Goal: Task Accomplishment & Management: Use online tool/utility

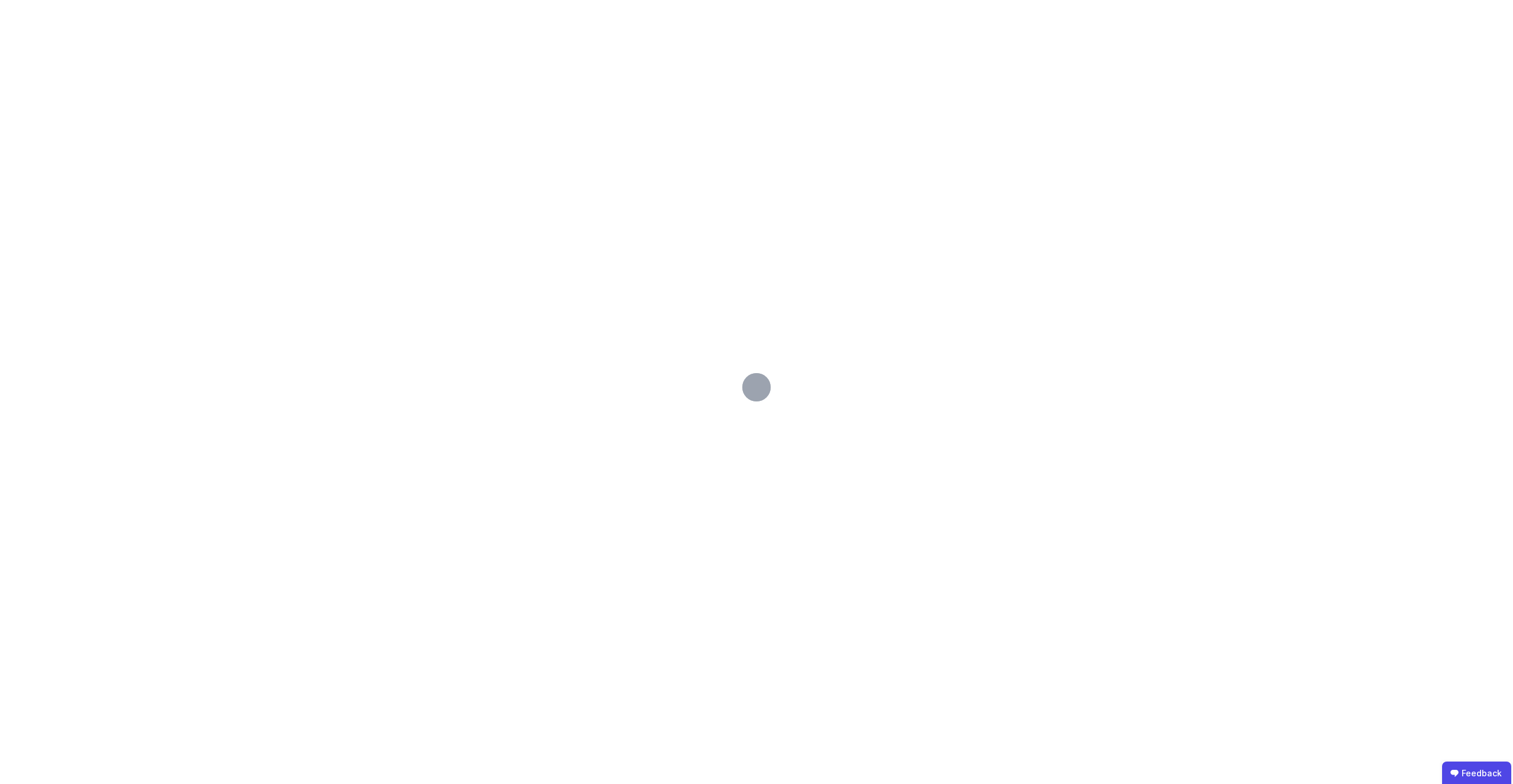
click at [764, 385] on span at bounding box center [756, 387] width 29 height 29
click at [631, 241] on div at bounding box center [756, 392] width 1513 height 784
click at [502, 245] on div at bounding box center [756, 392] width 1513 height 784
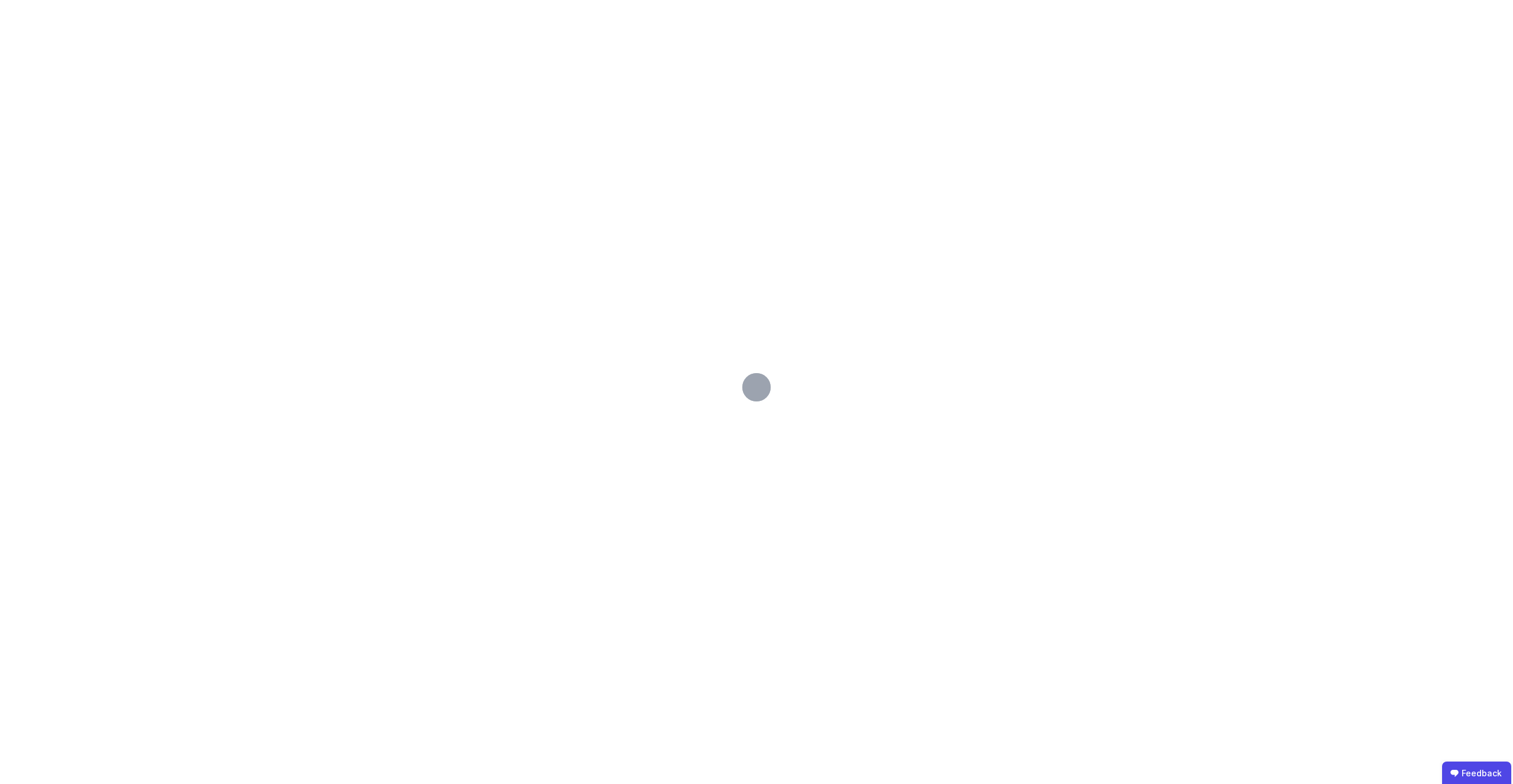
click at [502, 245] on div at bounding box center [756, 392] width 1513 height 784
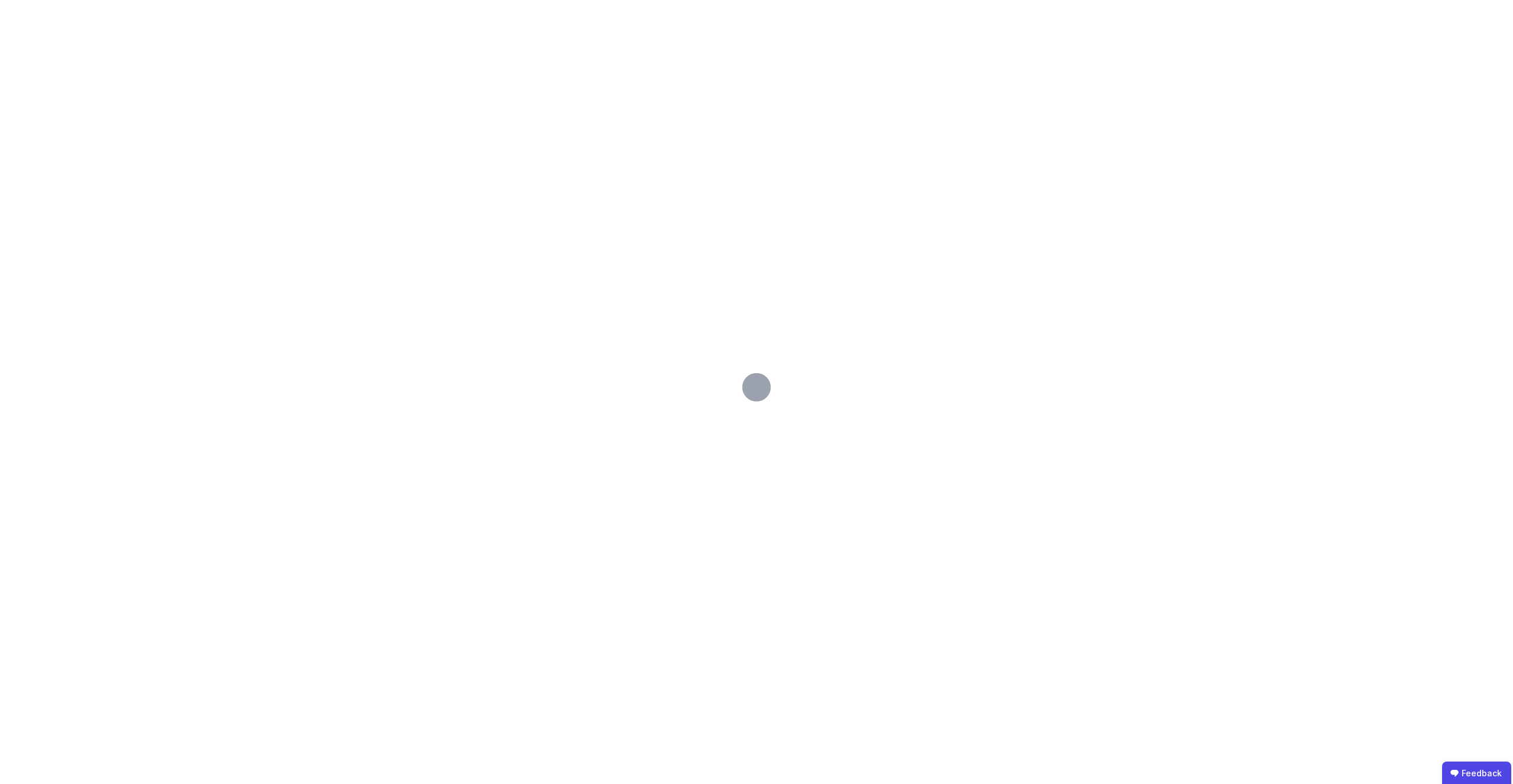
click at [502, 245] on div at bounding box center [756, 392] width 1513 height 784
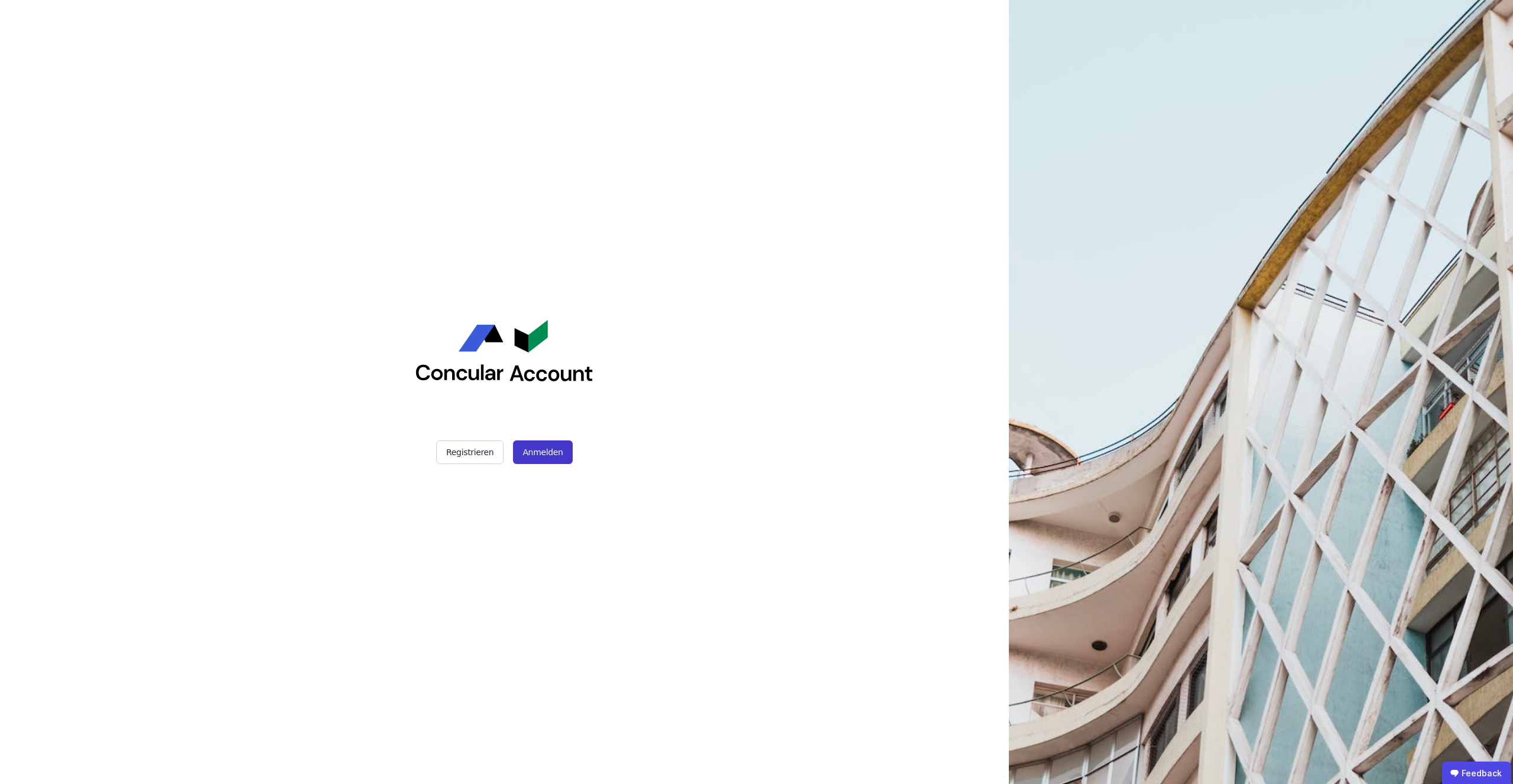
click at [548, 451] on button "Anmelden" at bounding box center [542, 452] width 59 height 24
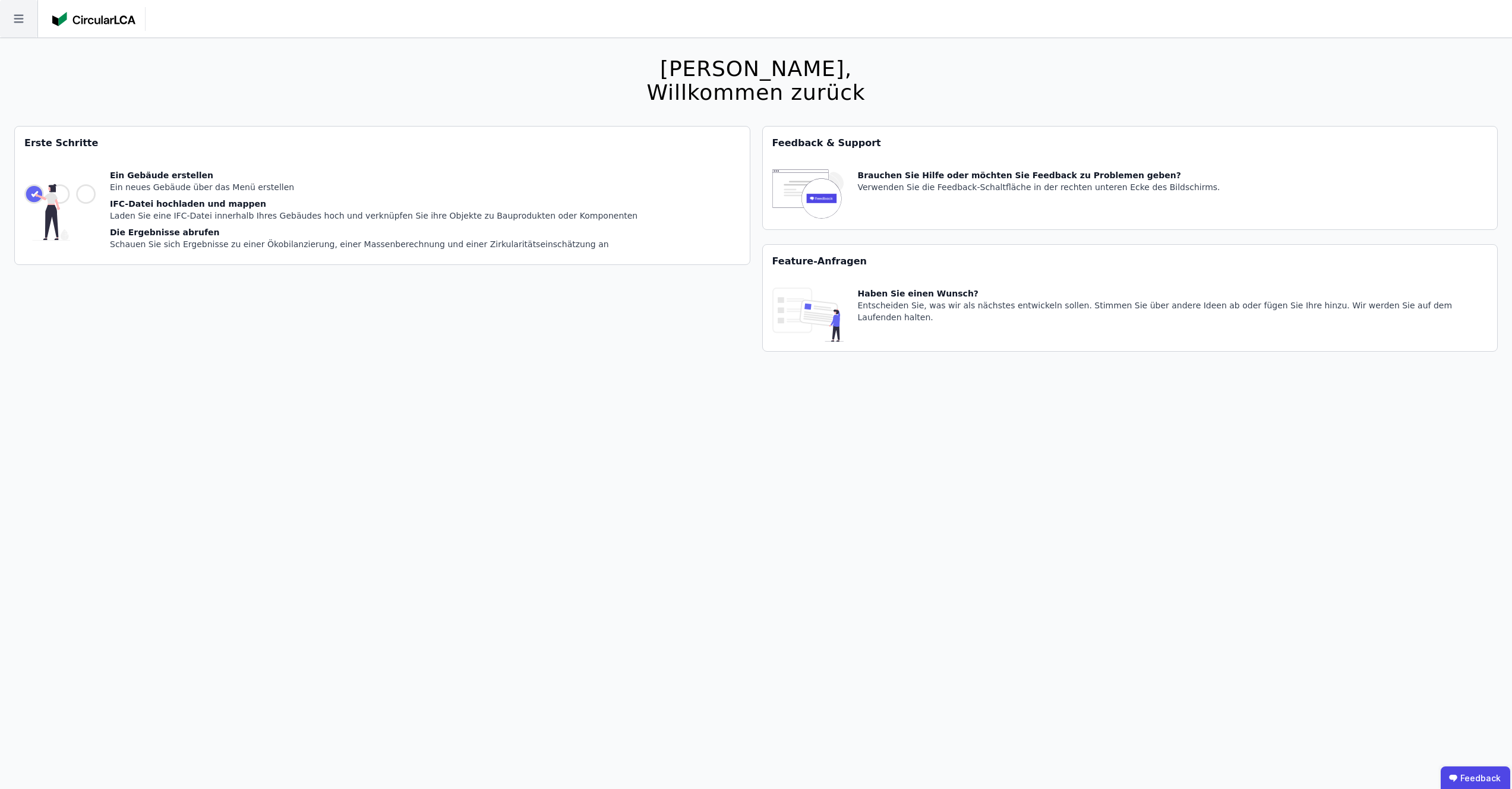
click at [28, 26] on icon at bounding box center [19, 19] width 37 height 37
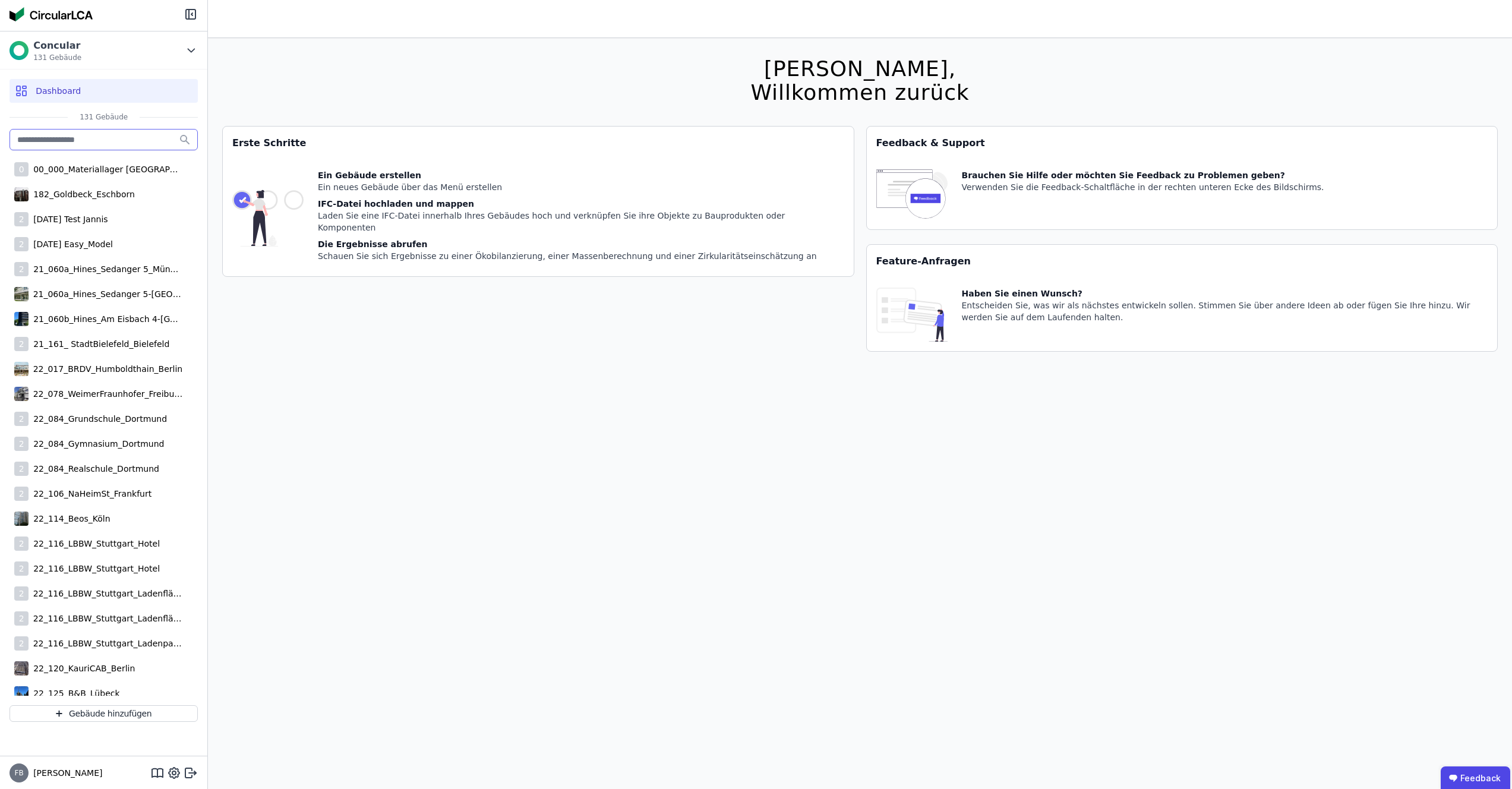
click at [66, 135] on input "text" at bounding box center [103, 140] width 188 height 22
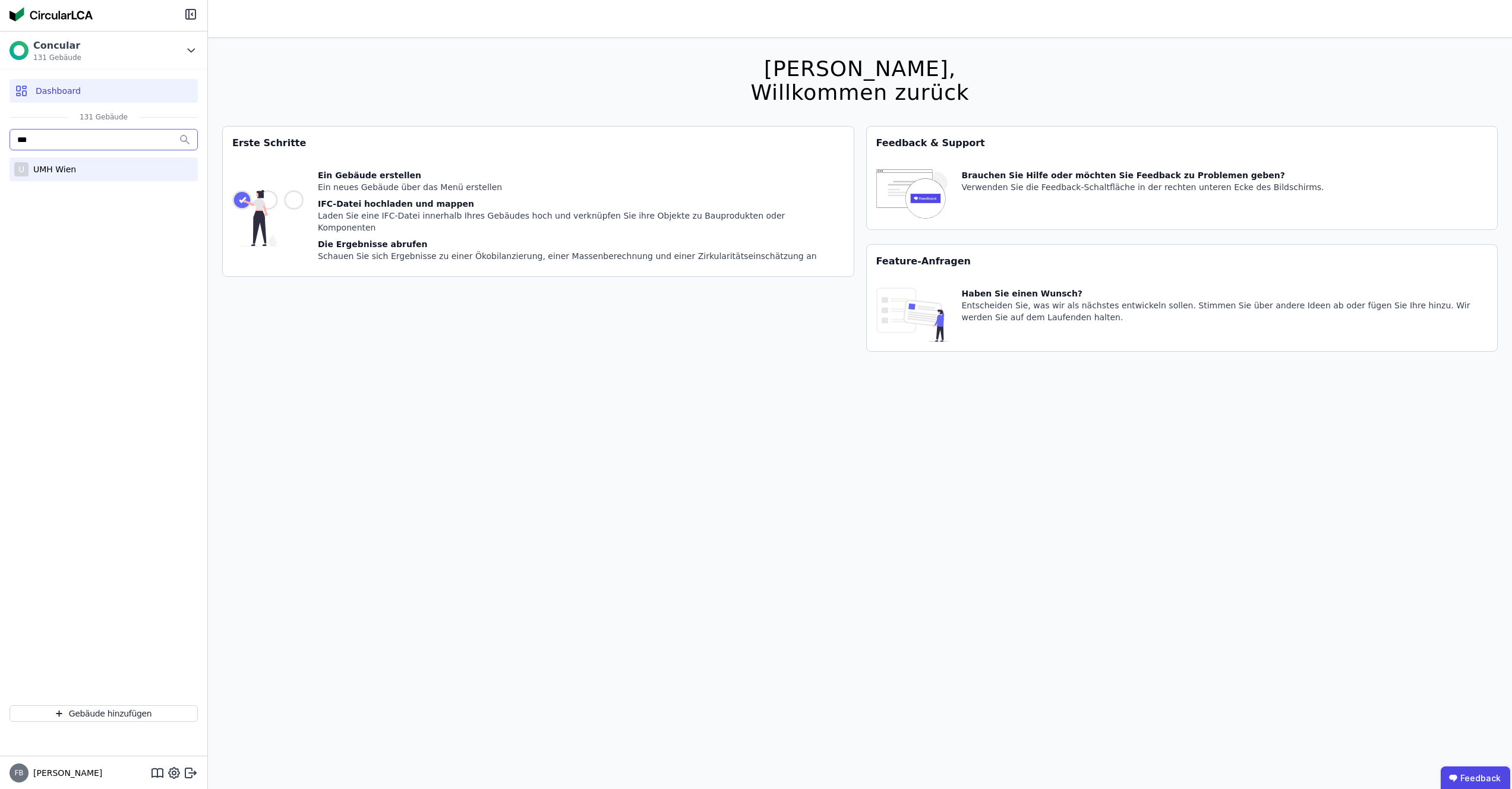
type input "***"
click at [60, 166] on div "UMH Wien" at bounding box center [52, 169] width 47 height 12
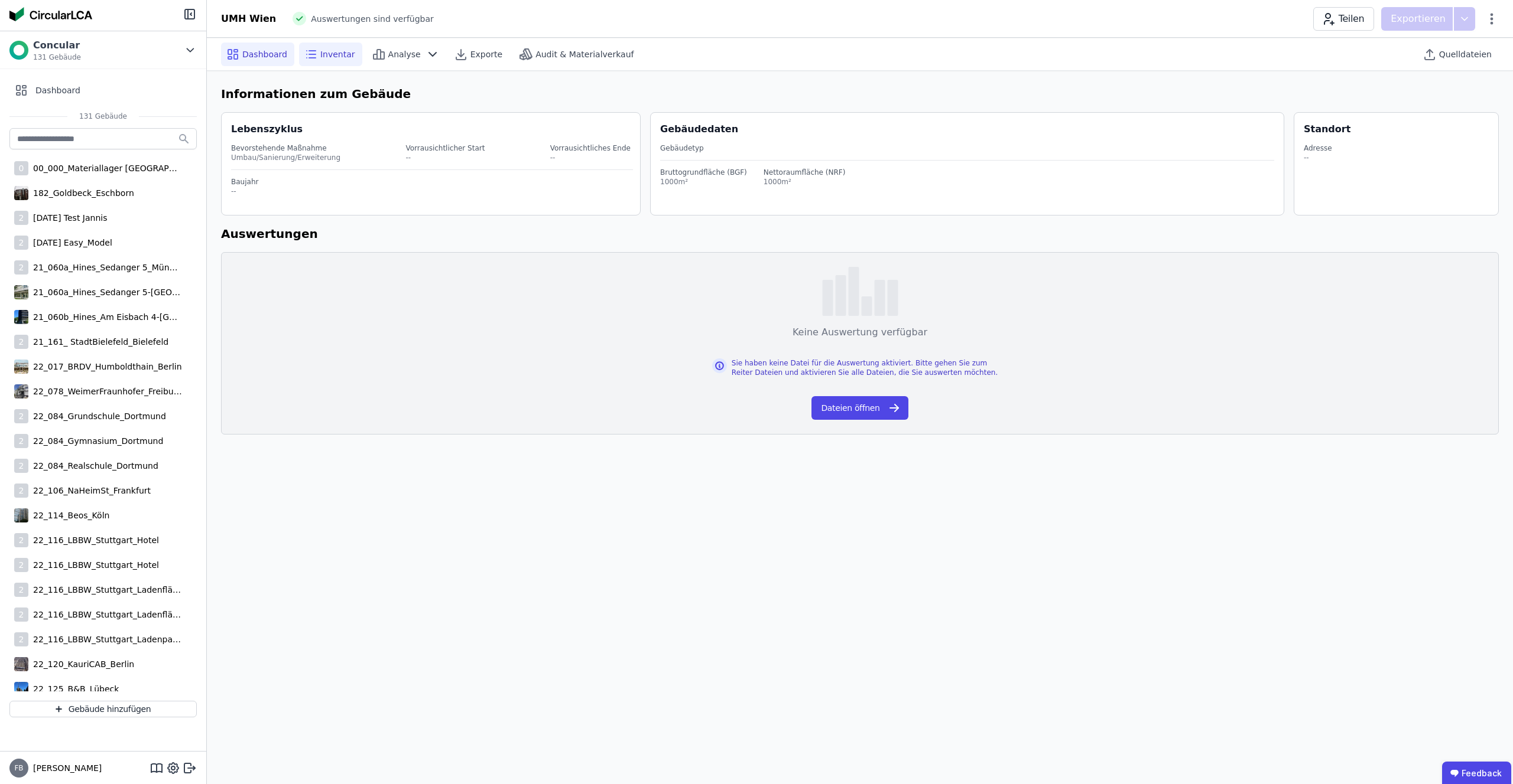
click at [330, 49] on span "Inventar" at bounding box center [337, 54] width 35 height 12
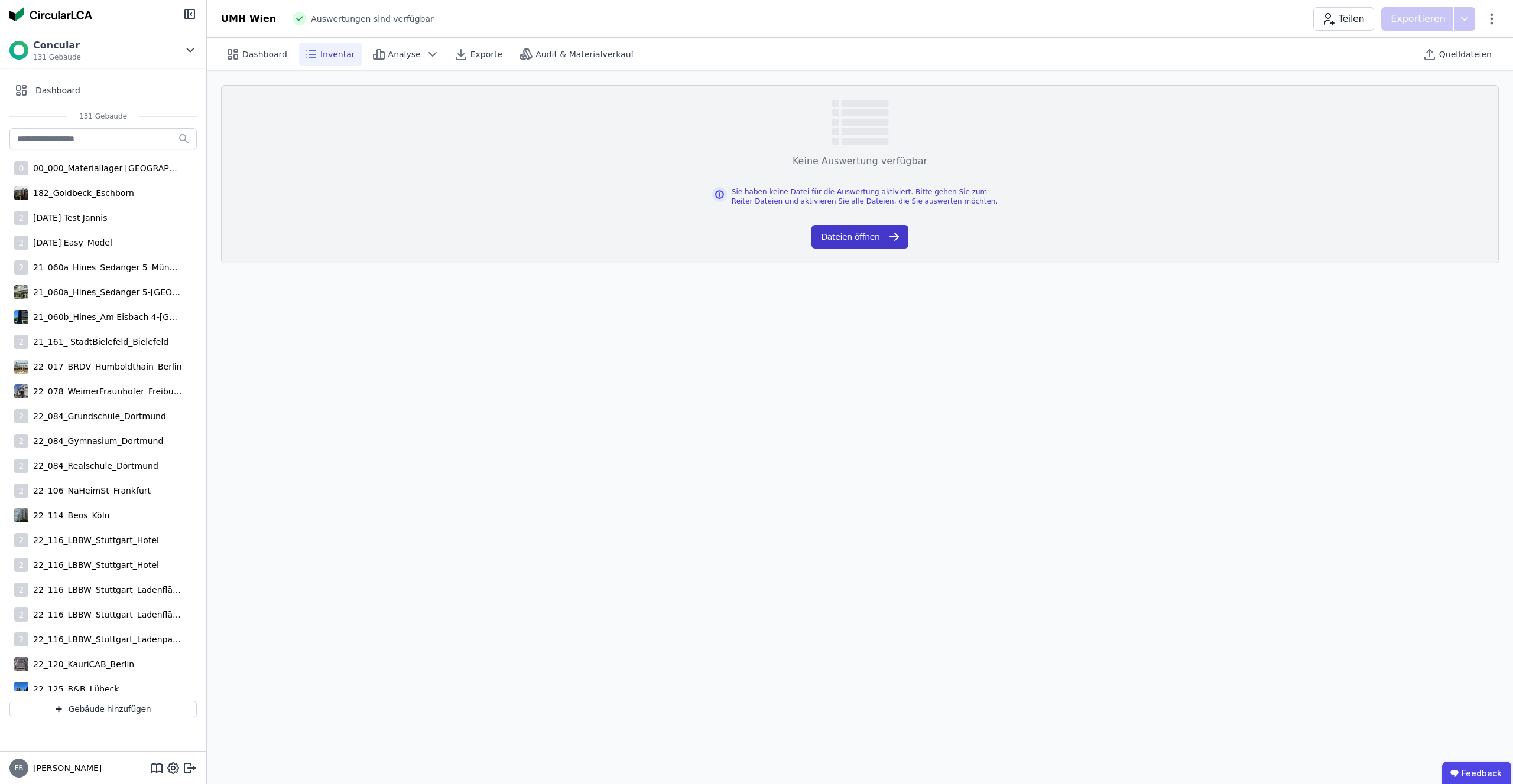
click at [903, 240] on button "Dateien öffnen" at bounding box center [859, 237] width 97 height 24
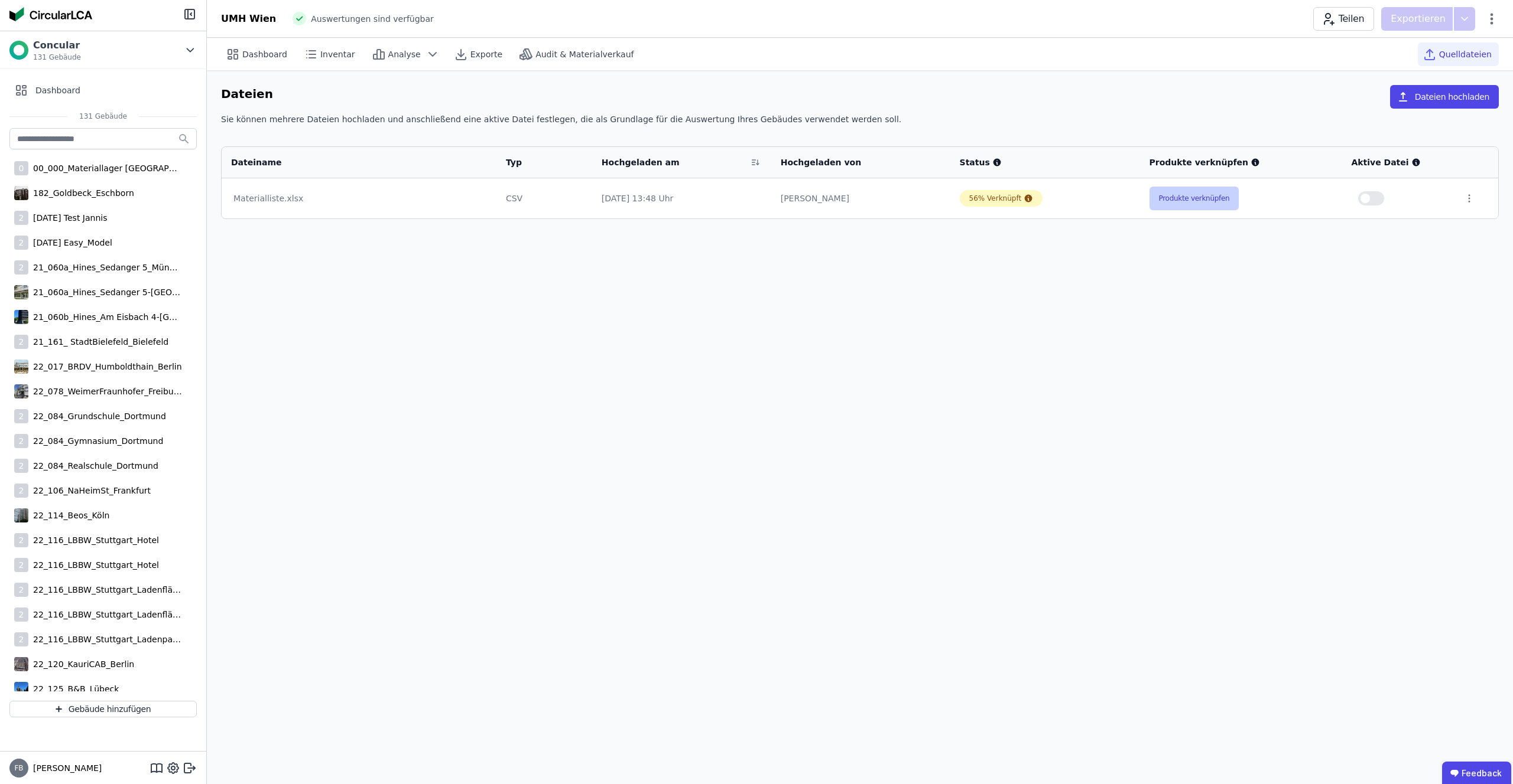
click at [1185, 195] on button "Produkte verknüpfen" at bounding box center [1194, 198] width 90 height 24
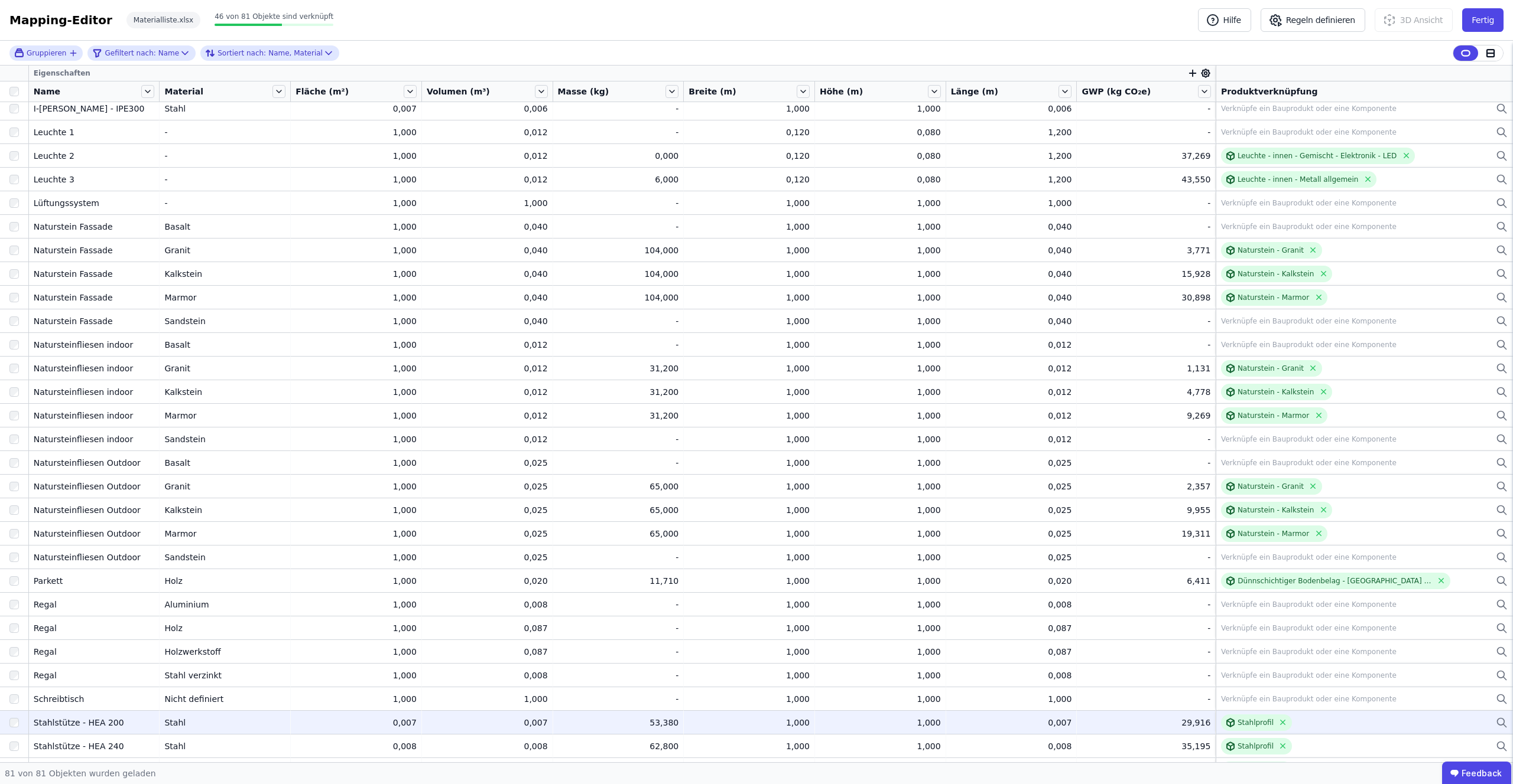
scroll to position [1254, 0]
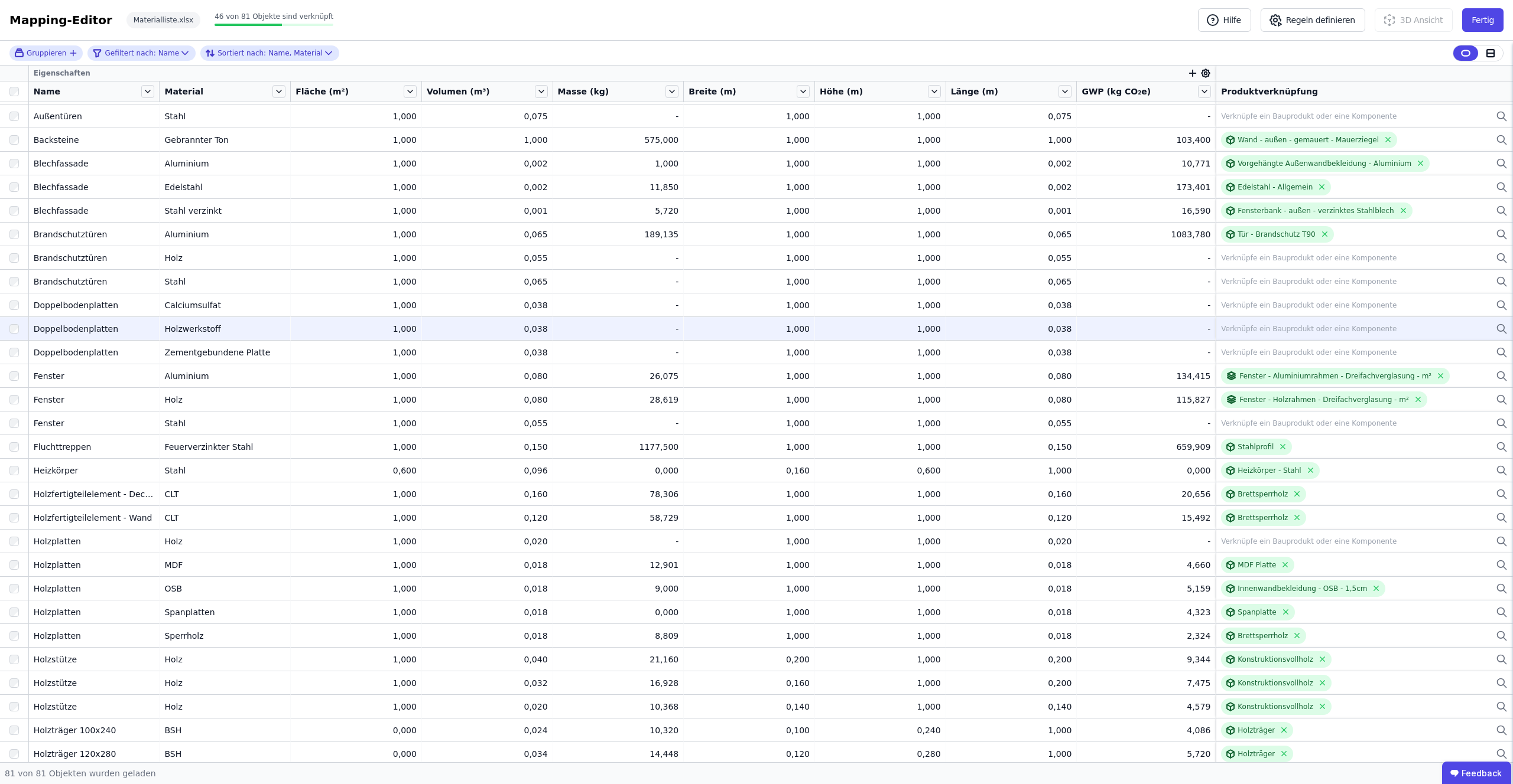
scroll to position [0, 0]
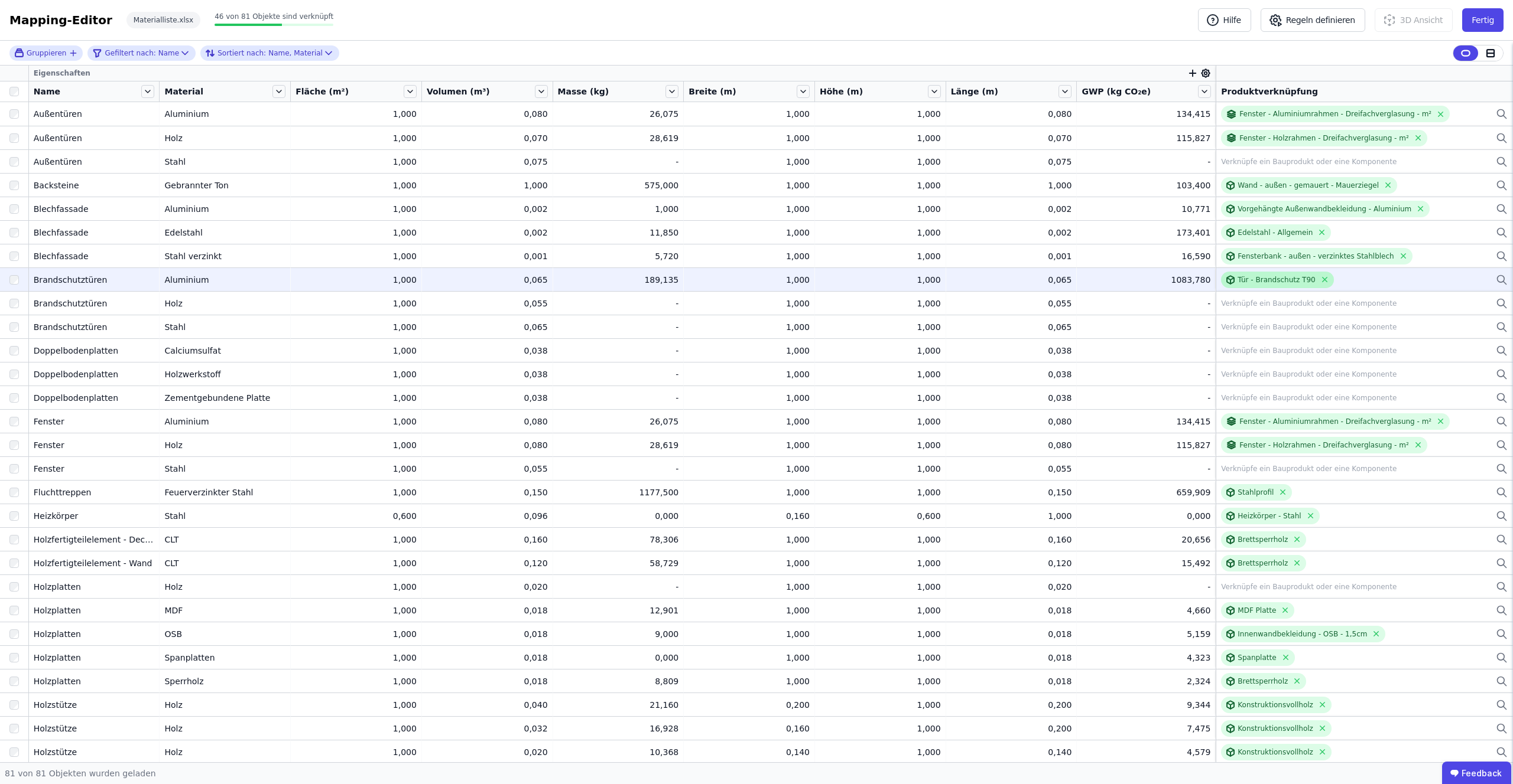
click at [1246, 280] on div "Tür - Brandschutz T90" at bounding box center [1276, 280] width 77 height 9
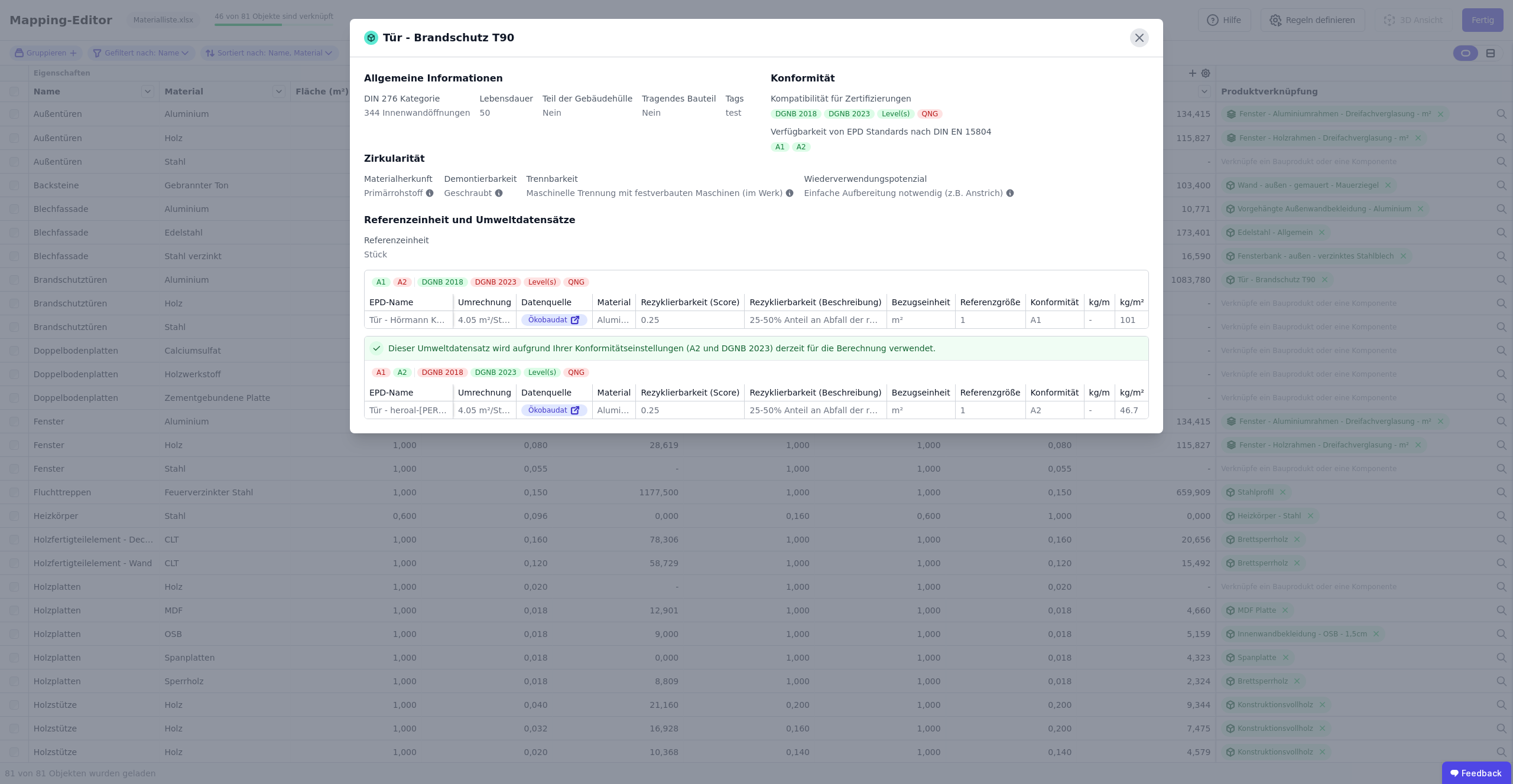
click at [1132, 42] on icon at bounding box center [1139, 38] width 19 height 19
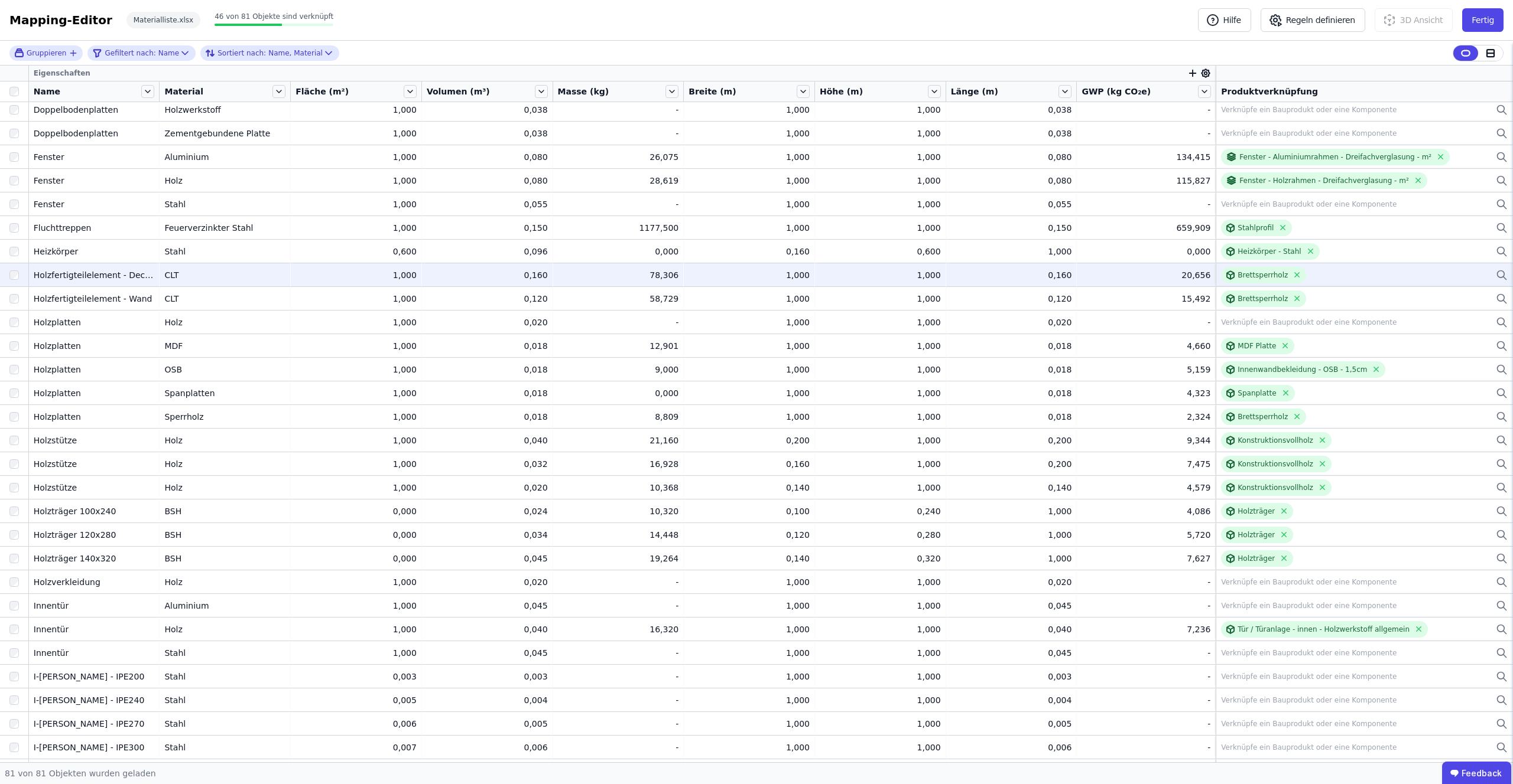
scroll to position [266, 0]
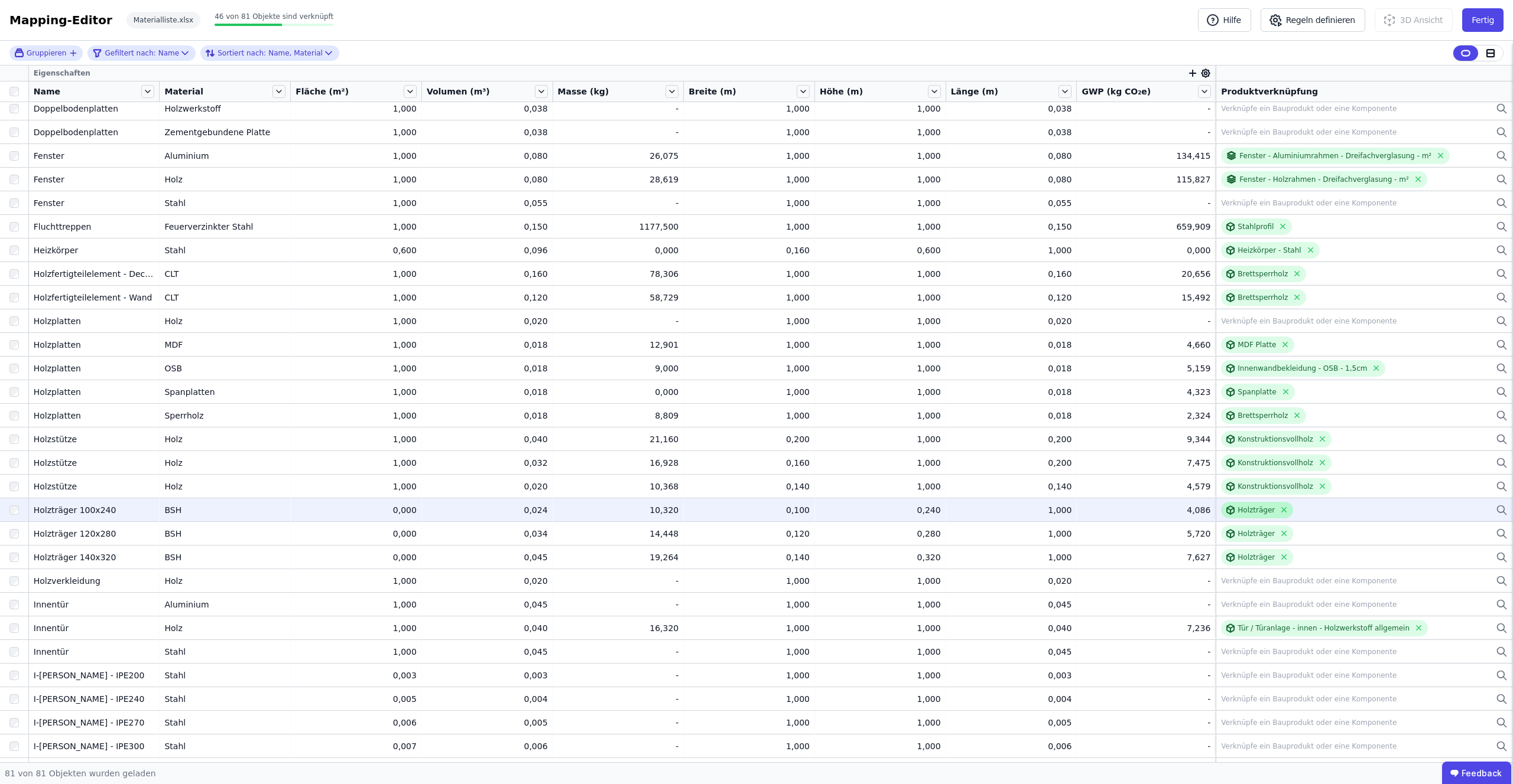
click at [1238, 510] on div "Holzträger" at bounding box center [1256, 510] width 37 height 9
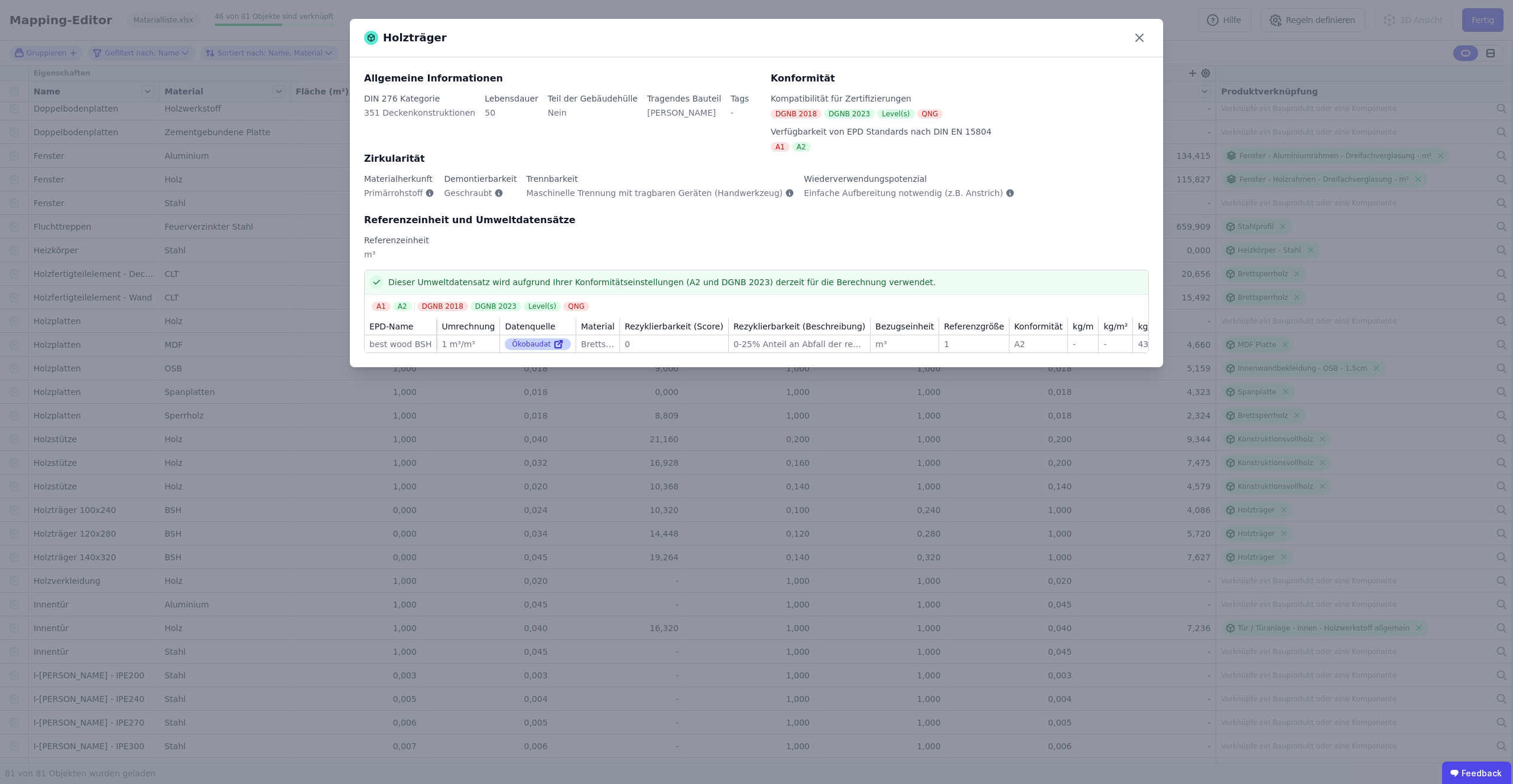
click at [567, 344] on div "Ökobaudat" at bounding box center [538, 344] width 67 height 12
click at [1146, 41] on icon at bounding box center [1139, 38] width 19 height 19
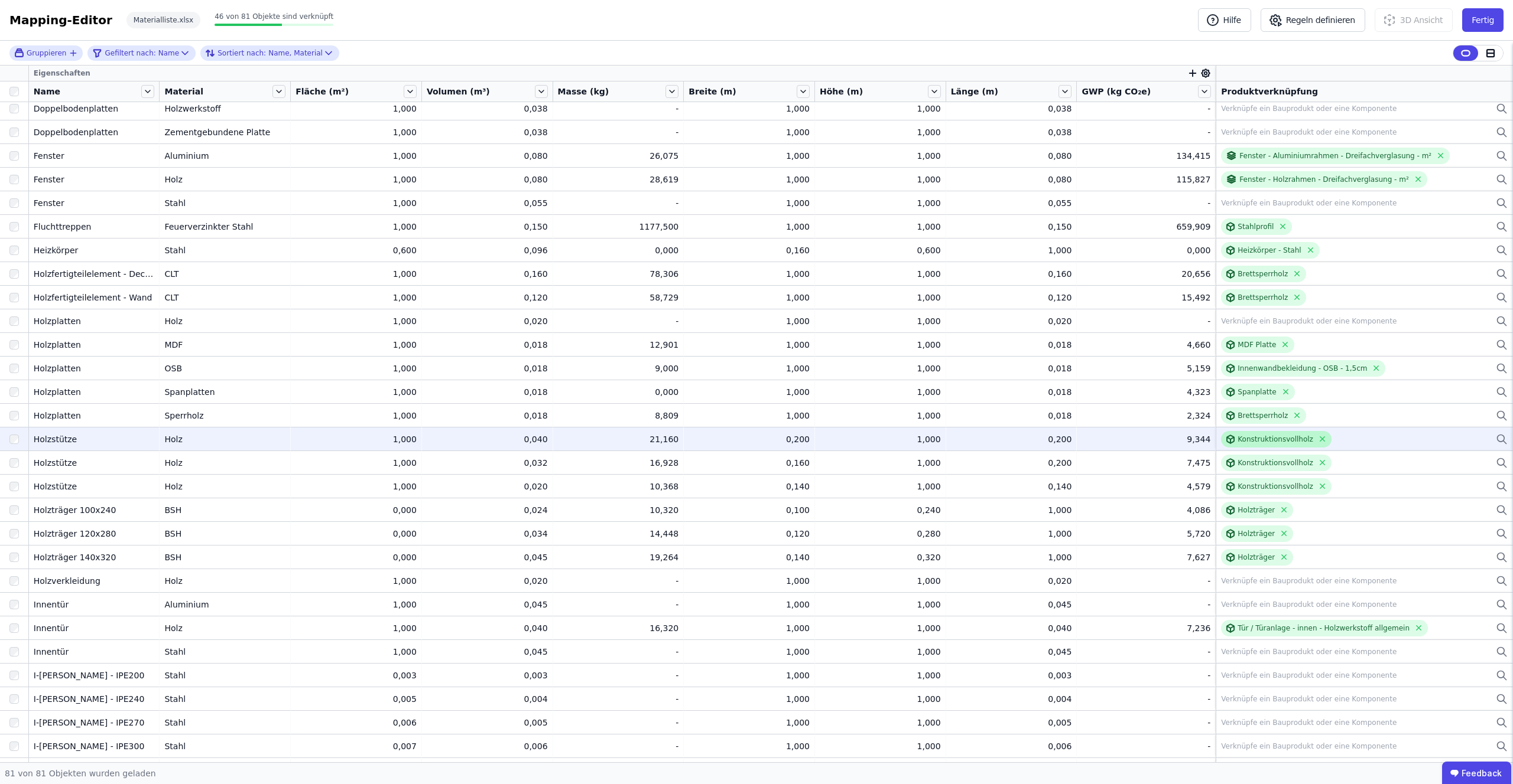
click at [1246, 439] on div "Konstruktionsvollholz" at bounding box center [1276, 439] width 76 height 9
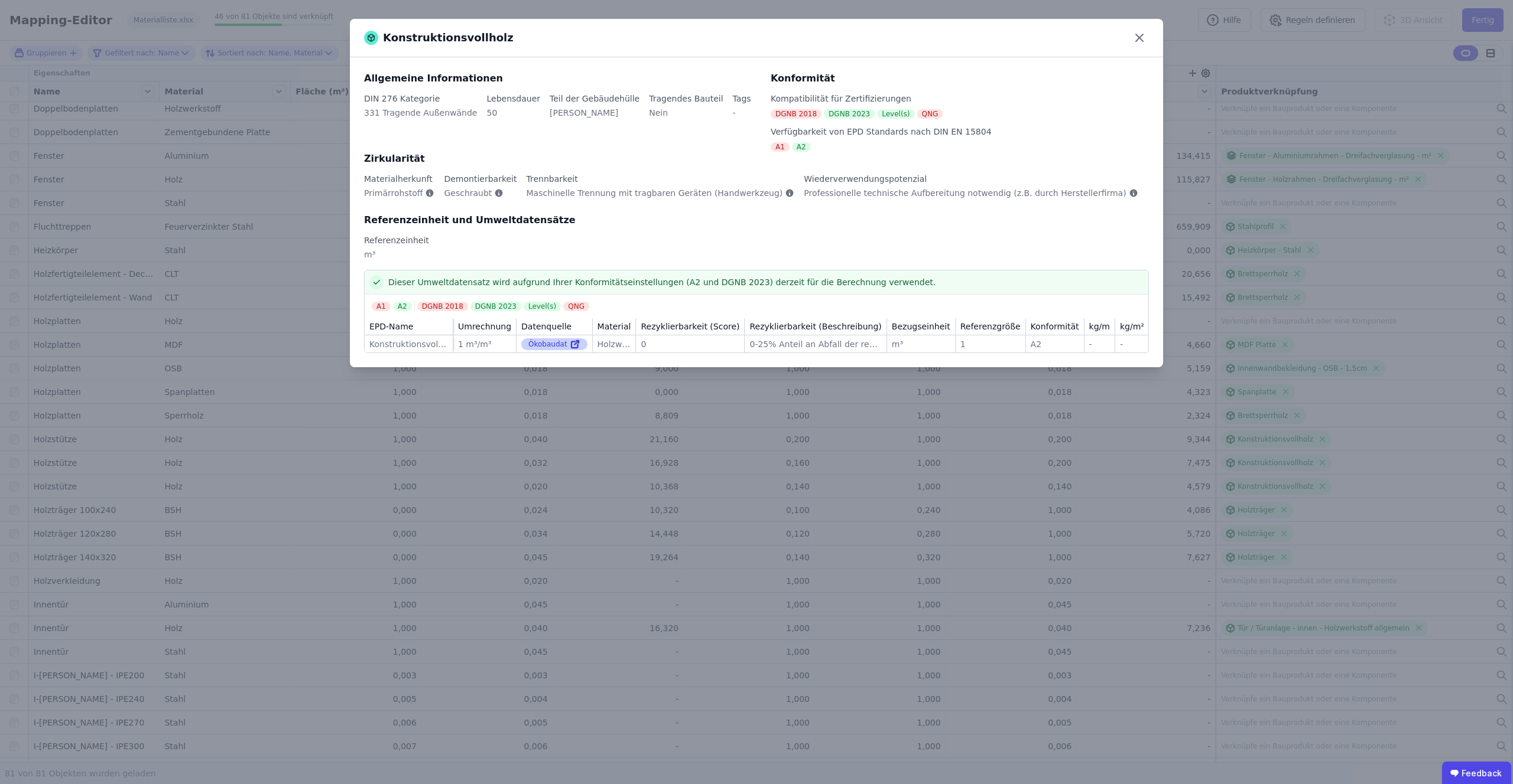
click at [572, 342] on icon at bounding box center [575, 345] width 6 height 6
click at [1139, 38] on icon at bounding box center [1139, 37] width 7 height 7
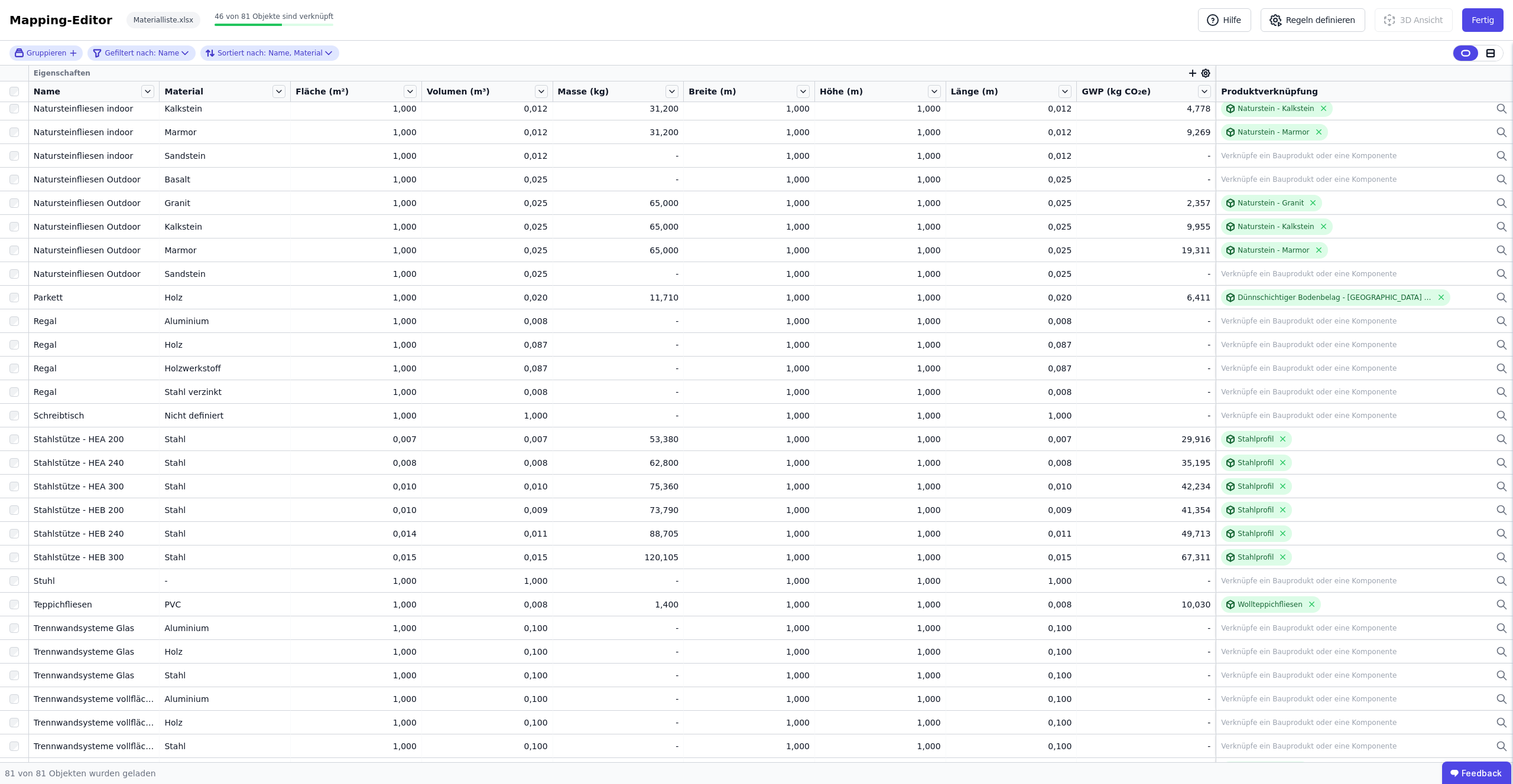
scroll to position [1188, 0]
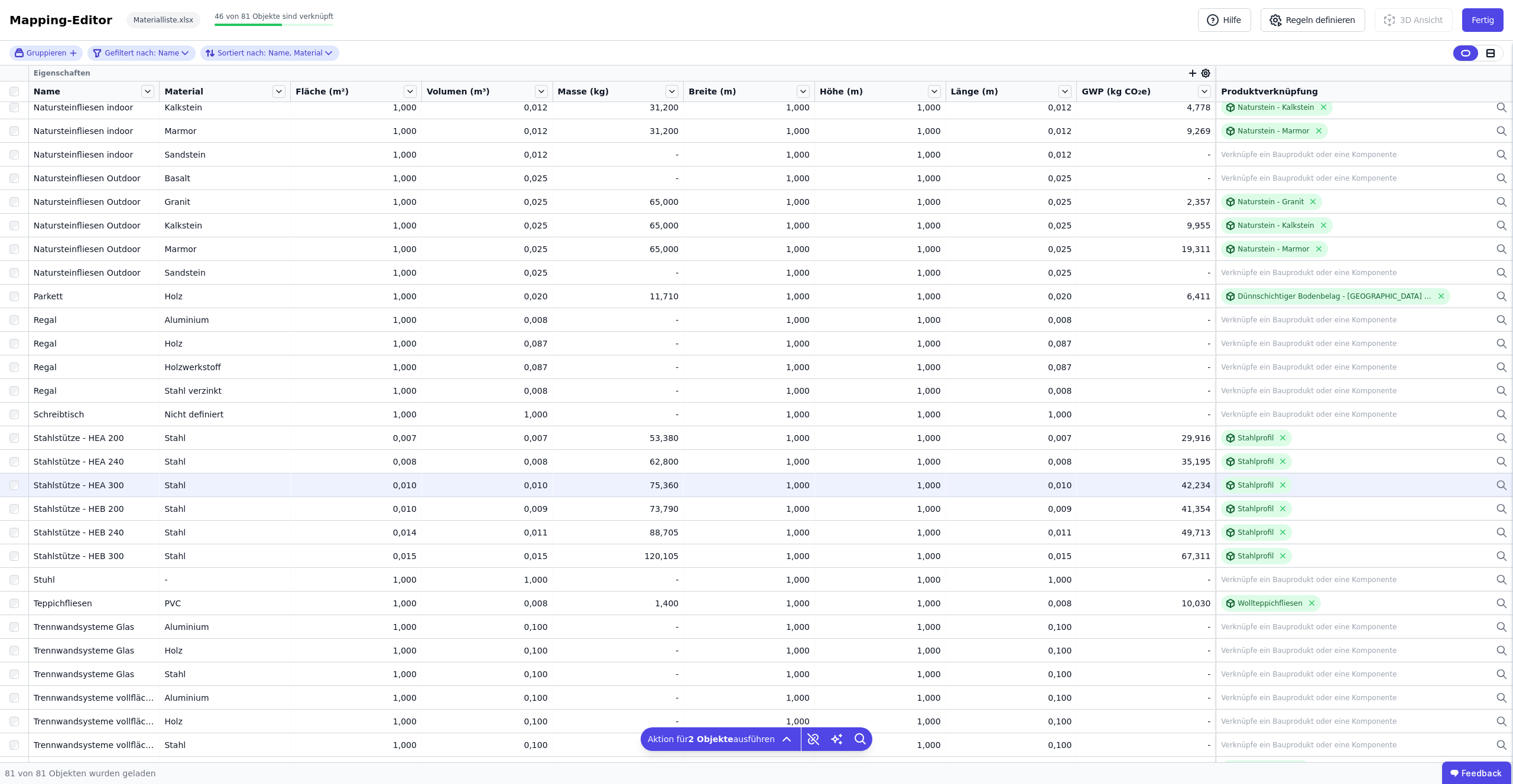
click at [16, 492] on div at bounding box center [14, 486] width 29 height 22
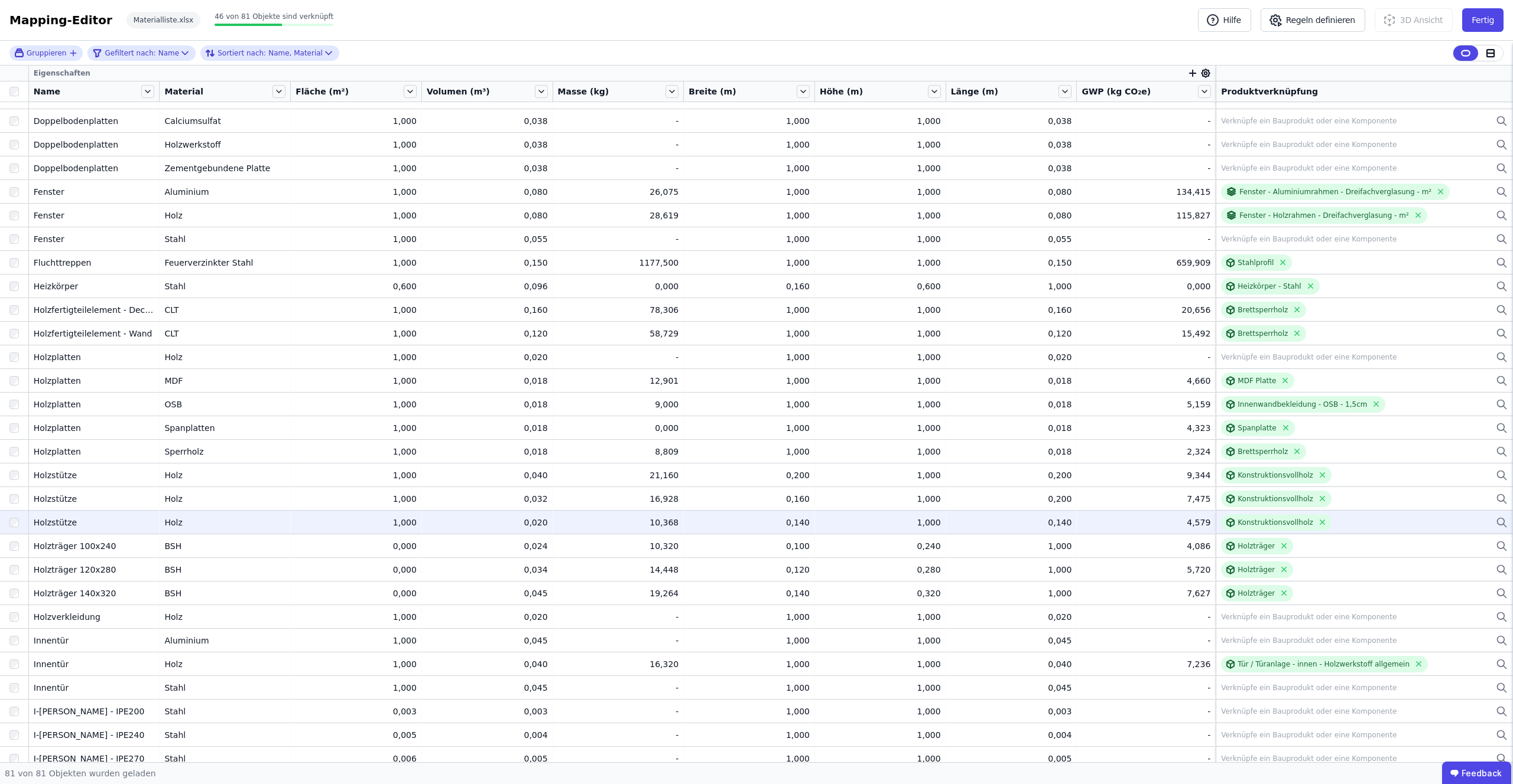
scroll to position [204, 0]
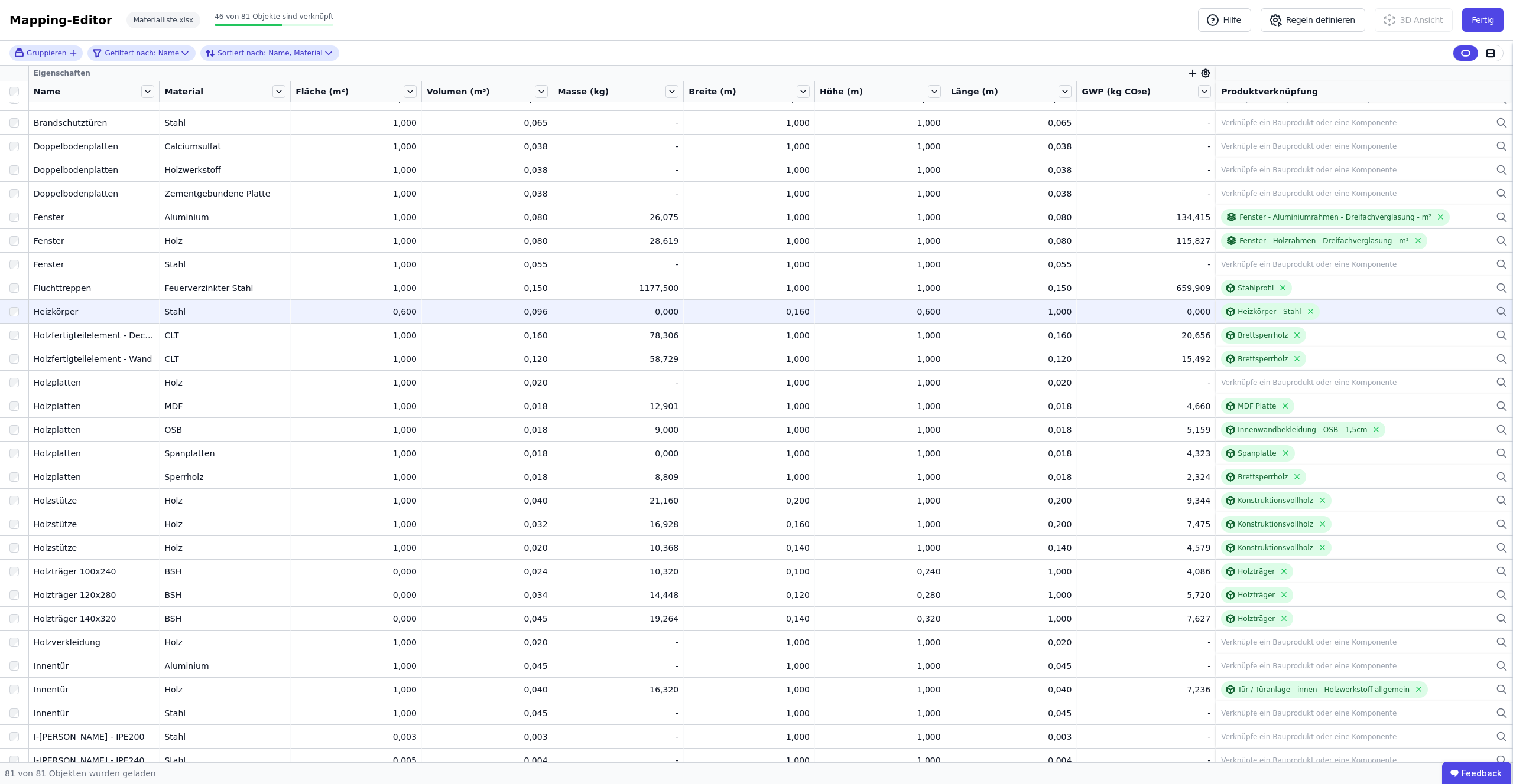
click at [1142, 311] on div "0,000" at bounding box center [1146, 312] width 129 height 12
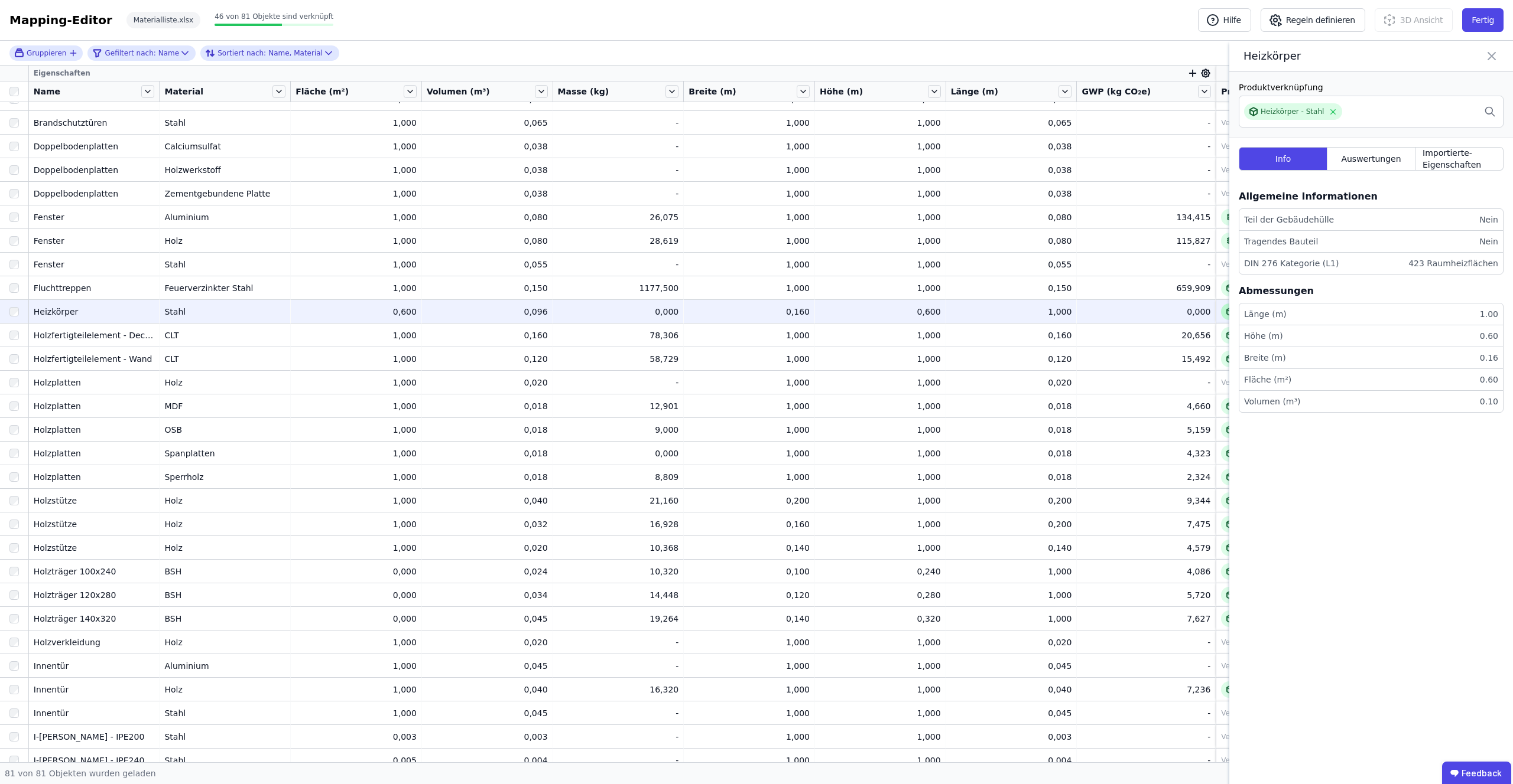
click at [1227, 309] on icon at bounding box center [1228, 310] width 4 height 2
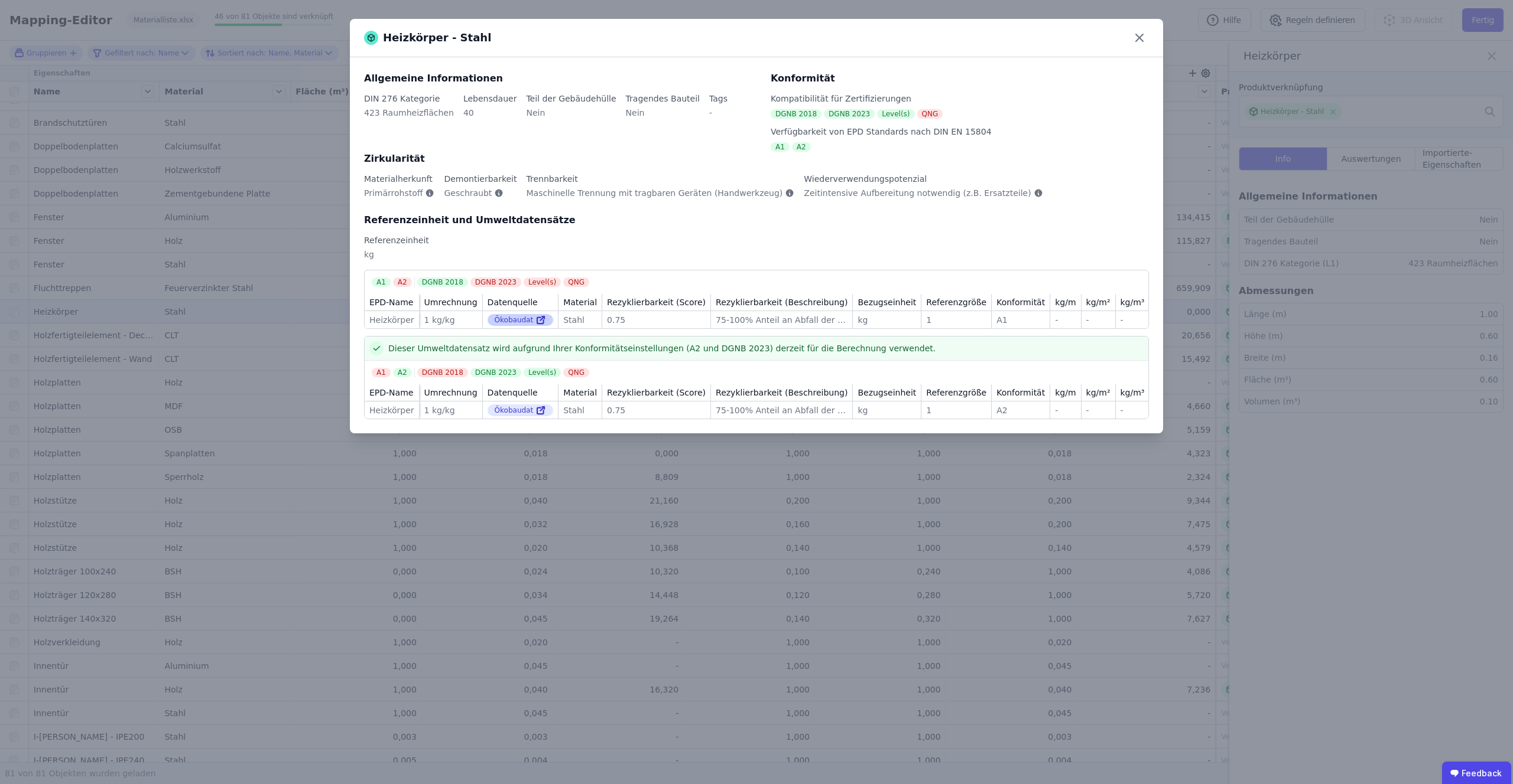
click at [535, 318] on div "Ökobaudat" at bounding box center [521, 319] width 67 height 12
click at [544, 318] on icon at bounding box center [540, 321] width 6 height 6
click at [1140, 34] on icon at bounding box center [1139, 38] width 19 height 19
